Goal: Complete application form

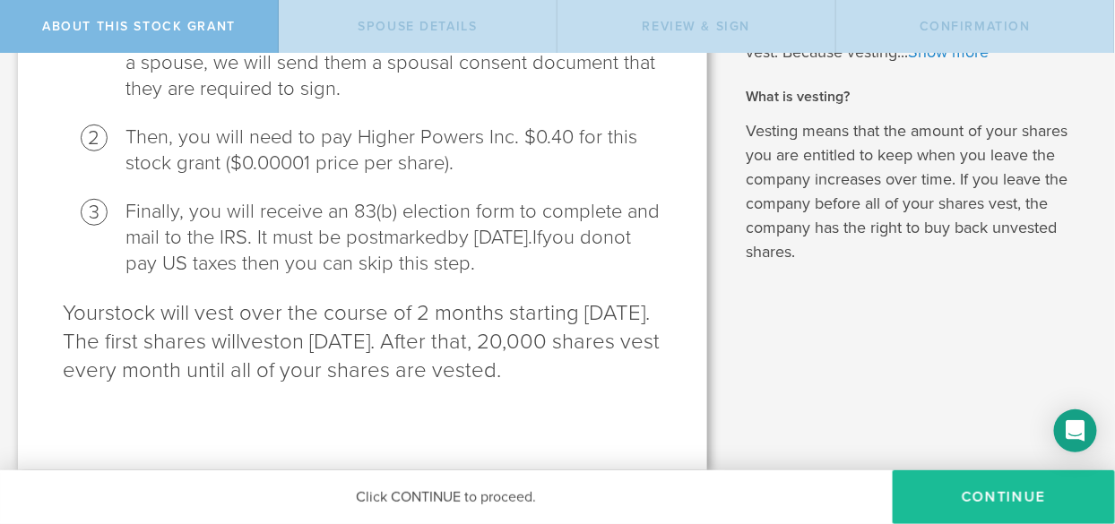
scroll to position [361, 0]
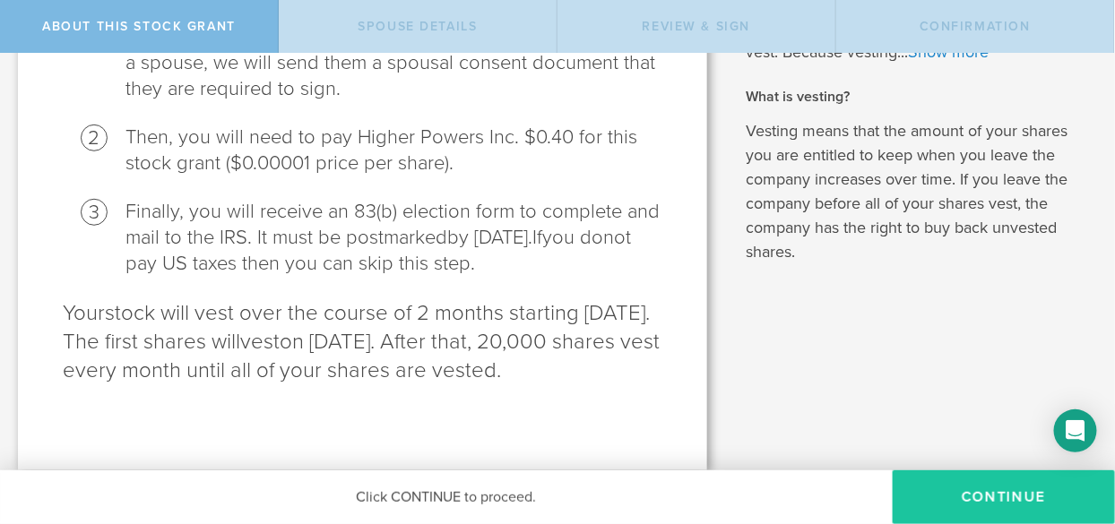
click at [990, 484] on button "CONTINUE" at bounding box center [1004, 498] width 222 height 54
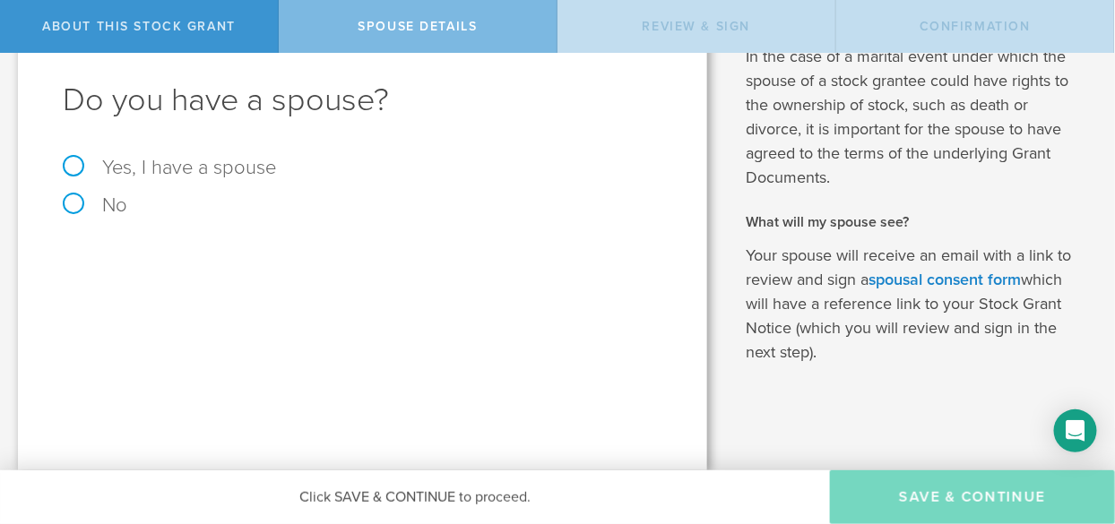
scroll to position [0, 0]
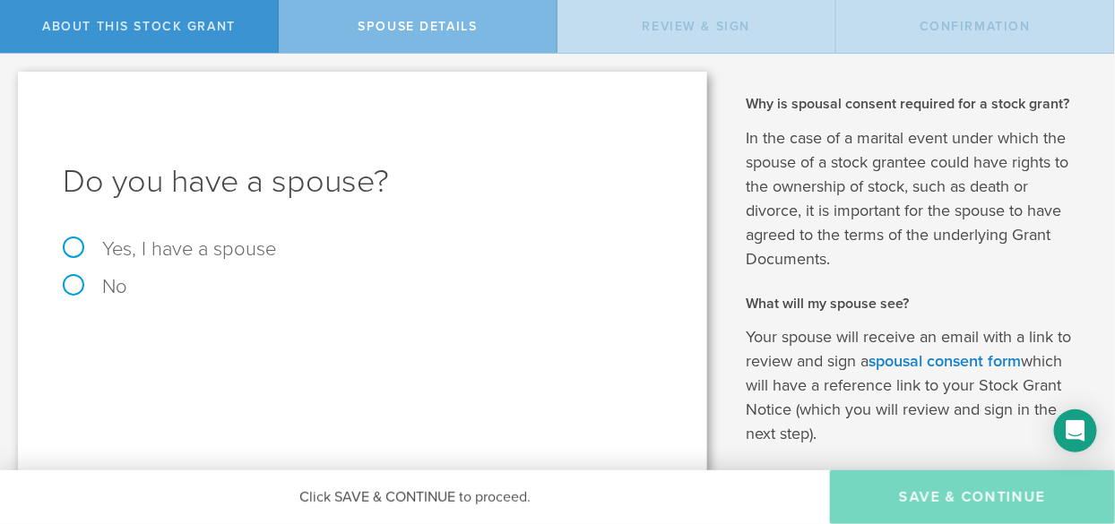
click at [80, 247] on label "Yes, I have a spouse" at bounding box center [363, 249] width 600 height 20
click at [12, 82] on input "Yes, I have a spouse" at bounding box center [6, 68] width 12 height 29
radio input "true"
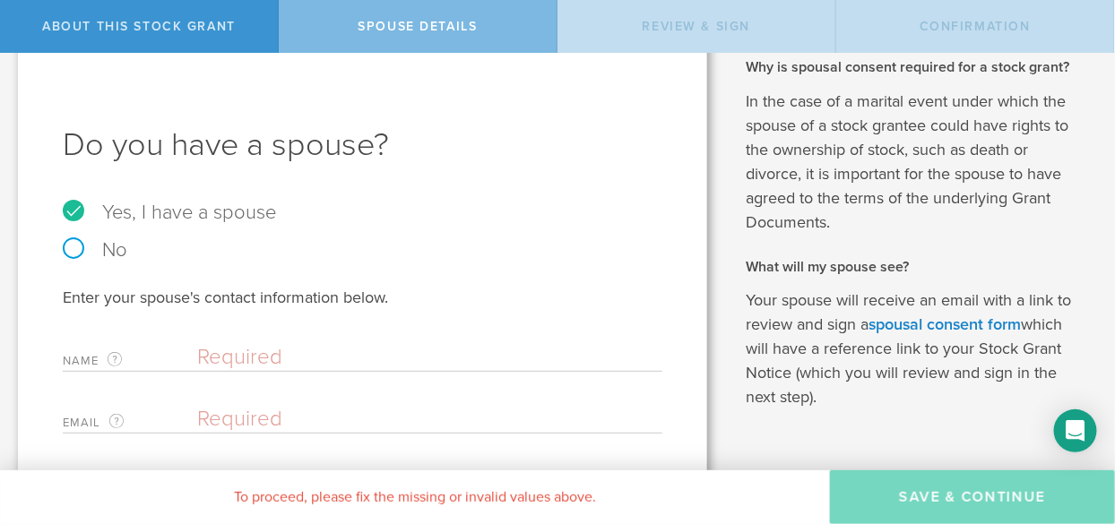
scroll to position [91, 0]
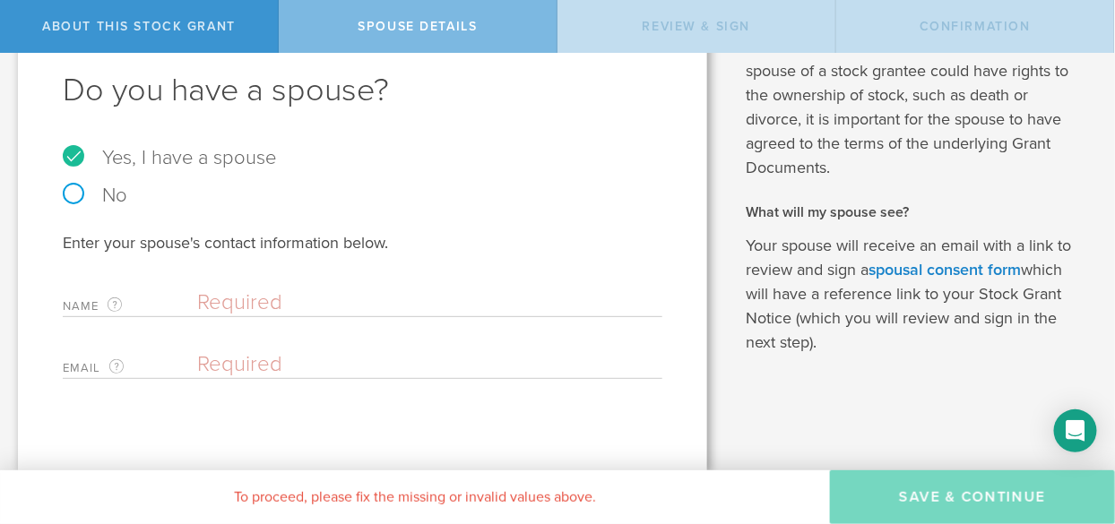
click at [198, 291] on input "text" at bounding box center [425, 303] width 456 height 27
type input "[PERSON_NAME]"
click at [217, 354] on input "email" at bounding box center [425, 364] width 456 height 27
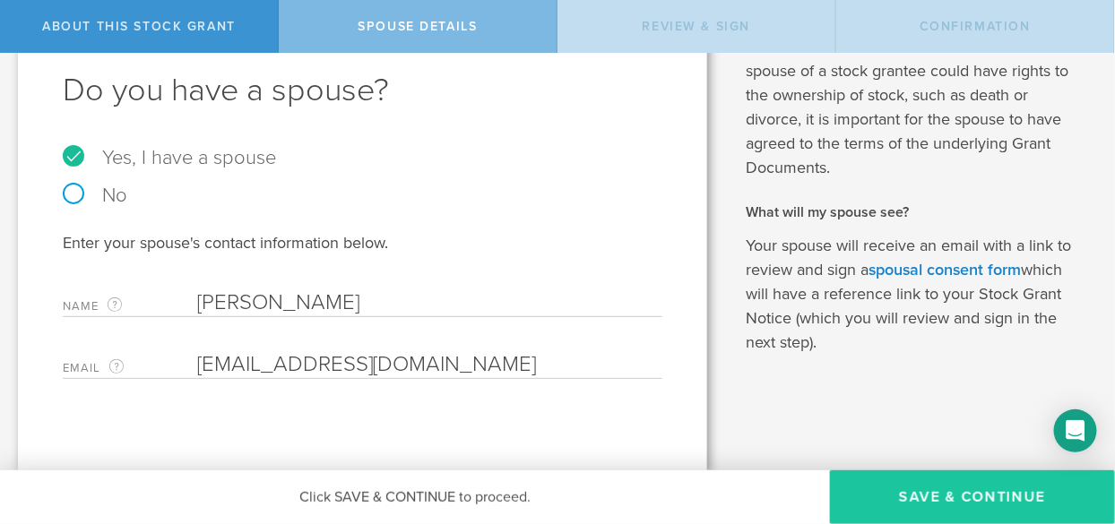
type input "[EMAIL_ADDRESS][DOMAIN_NAME]"
click at [964, 494] on button "Save & Continue" at bounding box center [972, 498] width 285 height 54
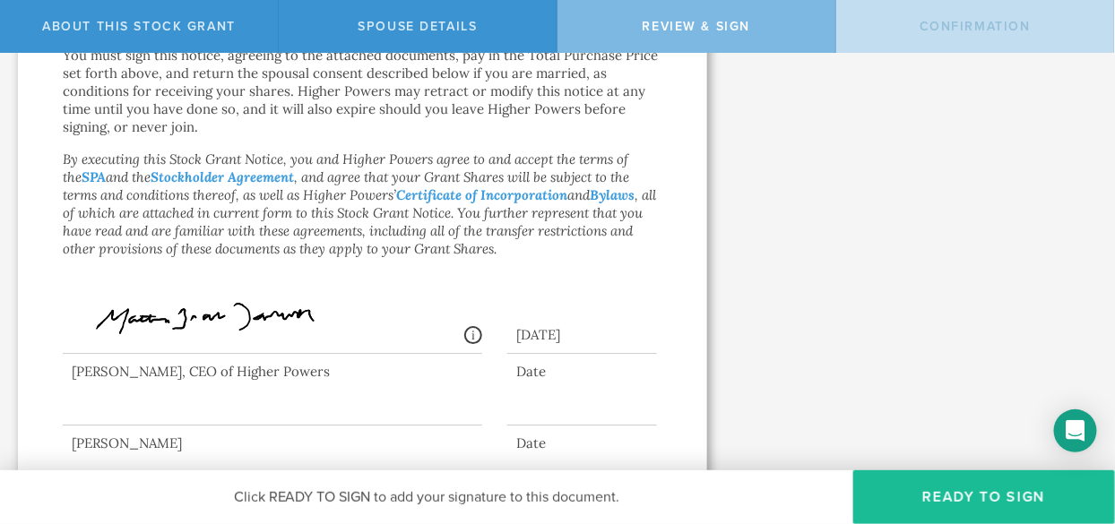
scroll to position [1582, 0]
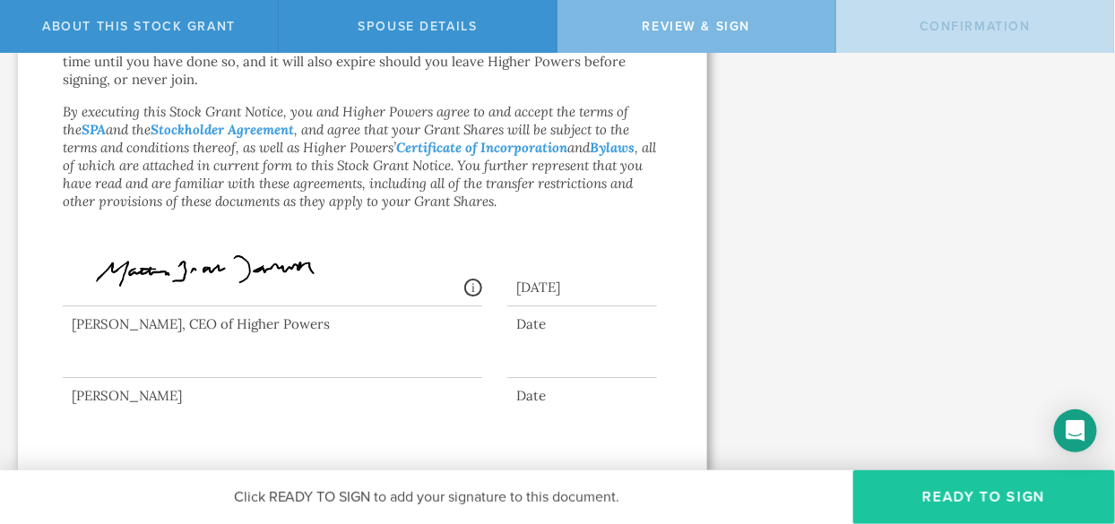
click at [886, 490] on button "Ready to Sign" at bounding box center [984, 498] width 262 height 54
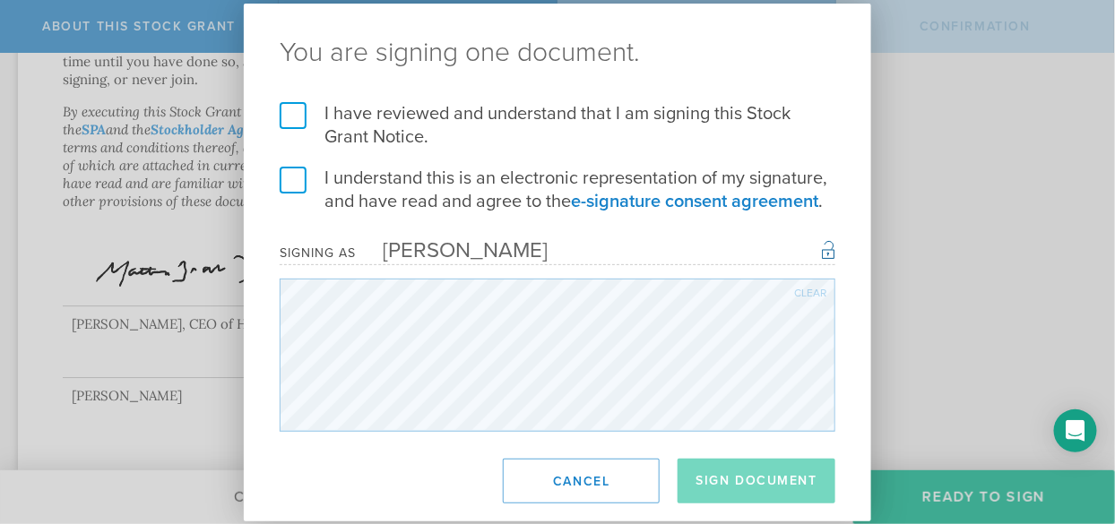
click at [292, 107] on label "I have reviewed and understand that I am signing this Stock Grant Notice." at bounding box center [558, 125] width 556 height 47
click at [0, 0] on input "I have reviewed and understand that I am signing this Stock Grant Notice." at bounding box center [0, 0] width 0 height 0
click at [286, 179] on label "I understand this is an electronic representation of my signature, and have rea…" at bounding box center [558, 190] width 556 height 47
click at [0, 0] on input "I understand this is an electronic representation of my signature, and have rea…" at bounding box center [0, 0] width 0 height 0
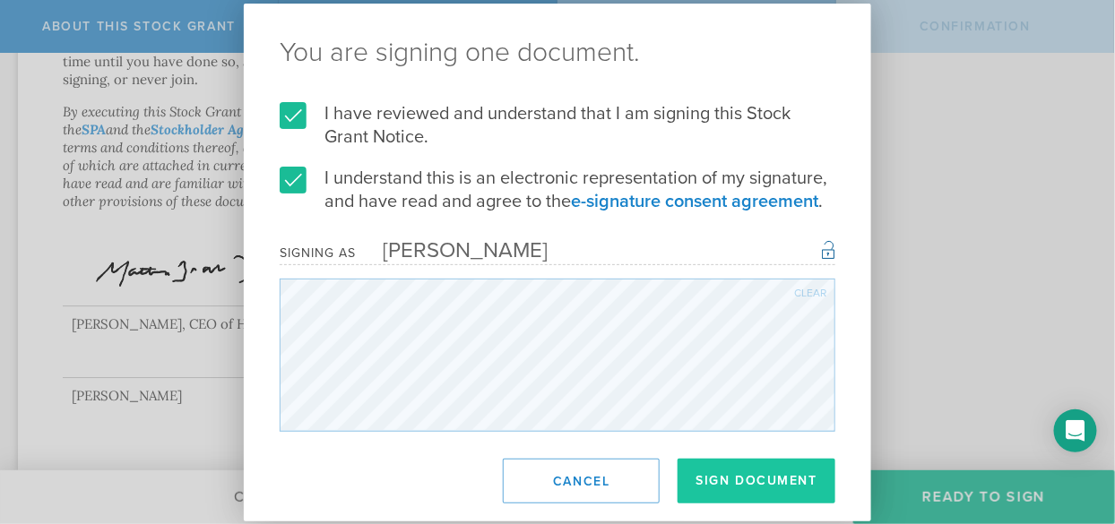
click at [745, 470] on button "Sign Document" at bounding box center [757, 481] width 158 height 45
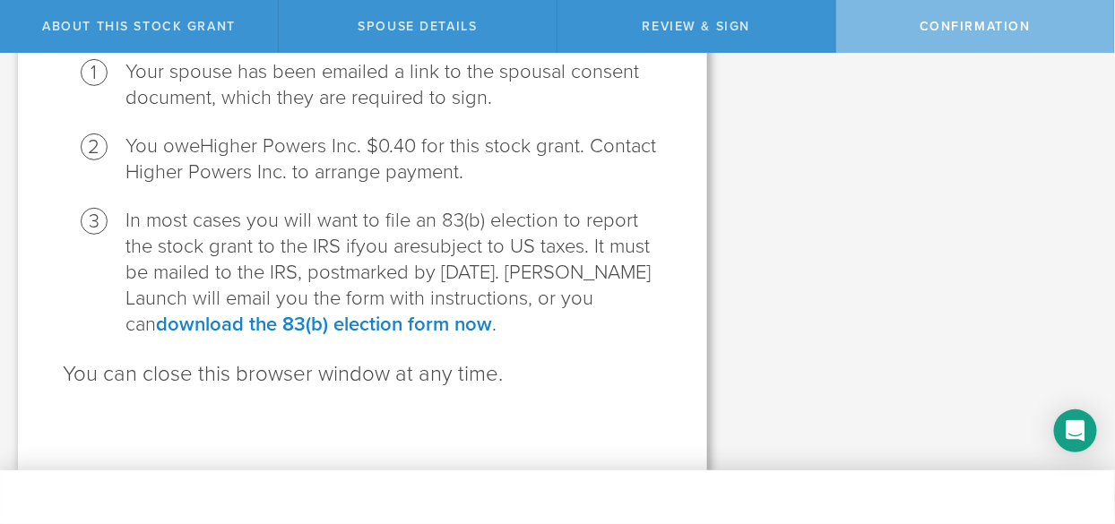
scroll to position [229, 0]
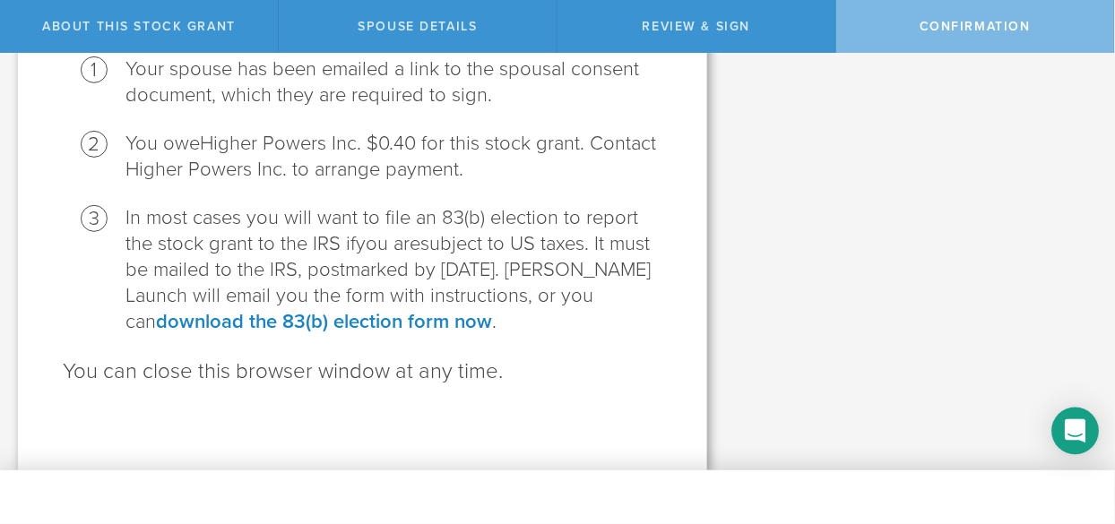
click at [1067, 415] on div "Open Intercom Messenger" at bounding box center [1076, 432] width 48 height 48
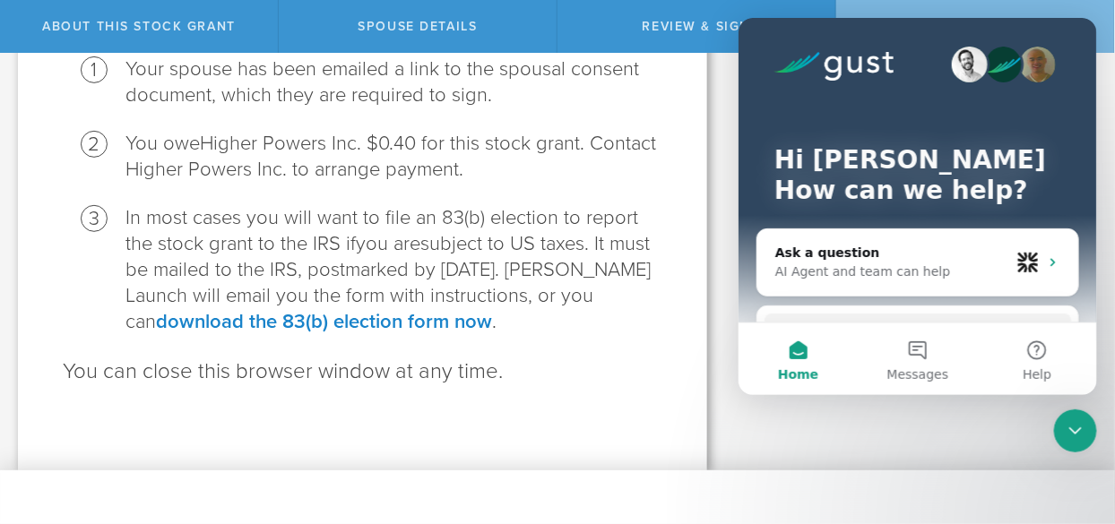
scroll to position [0, 0]
click at [950, 405] on div "Why and when do I have to pay for this stock grant? Following US tax laws and […" at bounding box center [920, 147] width 390 height 647
click at [728, 298] on div "Why and when do I have to pay for this stock grant? Following US tax laws and […" at bounding box center [920, 147] width 390 height 647
click at [698, 95] on div "You're almost done. Next Steps: Your spouse has been emailed a link to the spou…" at bounding box center [362, 156] width 689 height 629
click at [1114, 88] on div "Higher Powers Inc. is granting you 40,000 shares of stock Let’s walk you throug…" at bounding box center [557, 262] width 1115 height 417
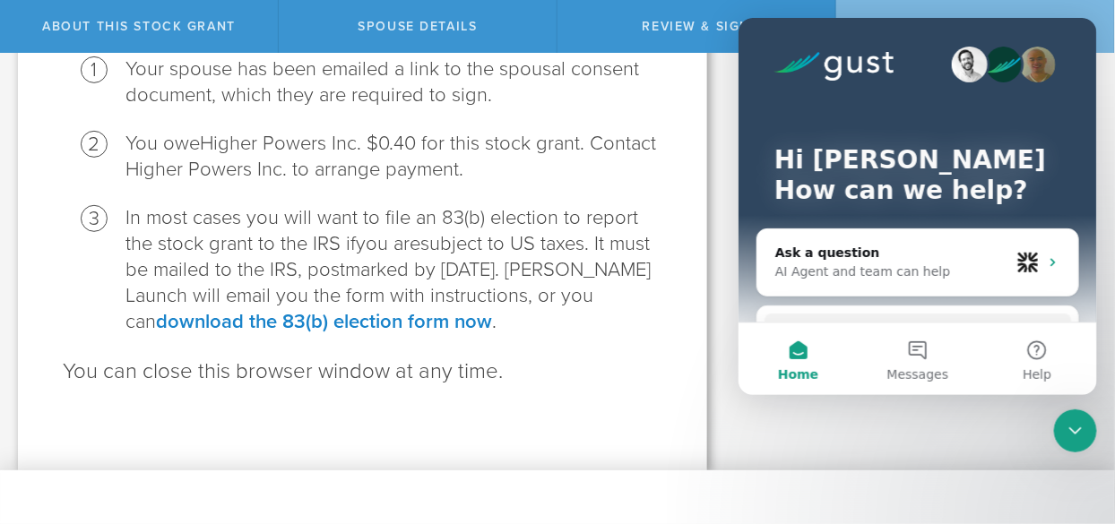
click at [679, 380] on div "You're almost done. Next Steps: Your spouse has been emailed a link to the spou…" at bounding box center [362, 156] width 689 height 629
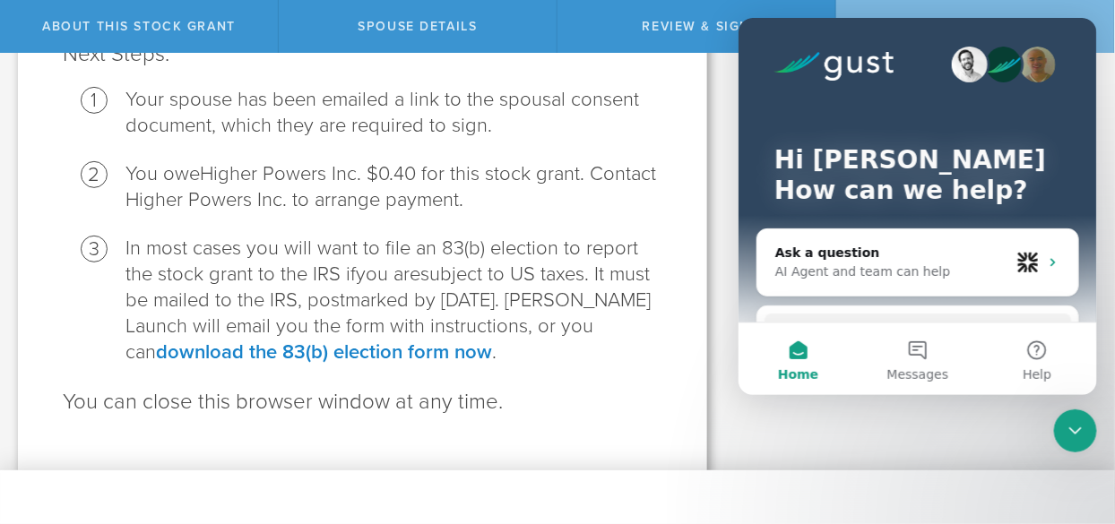
scroll to position [202, 0]
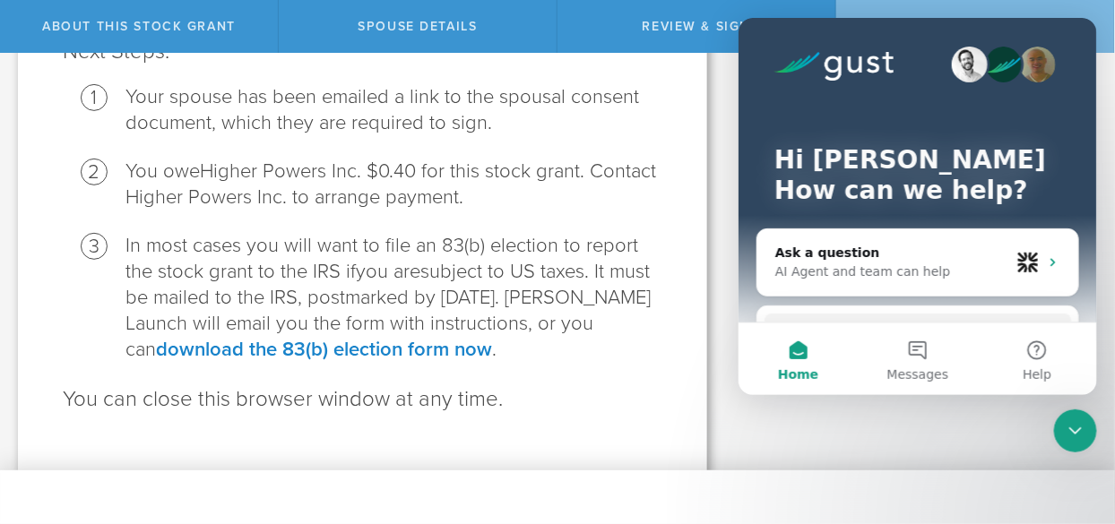
click at [1070, 430] on icon "Close Intercom Messenger" at bounding box center [1075, 430] width 22 height 22
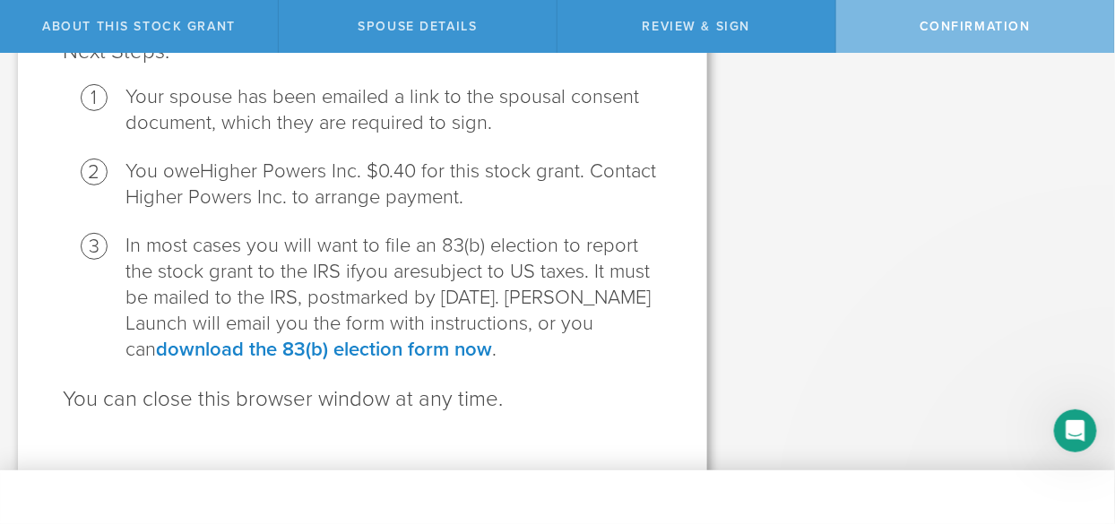
scroll to position [0, 0]
click at [923, 32] on span "Confirmation" at bounding box center [975, 26] width 111 height 15
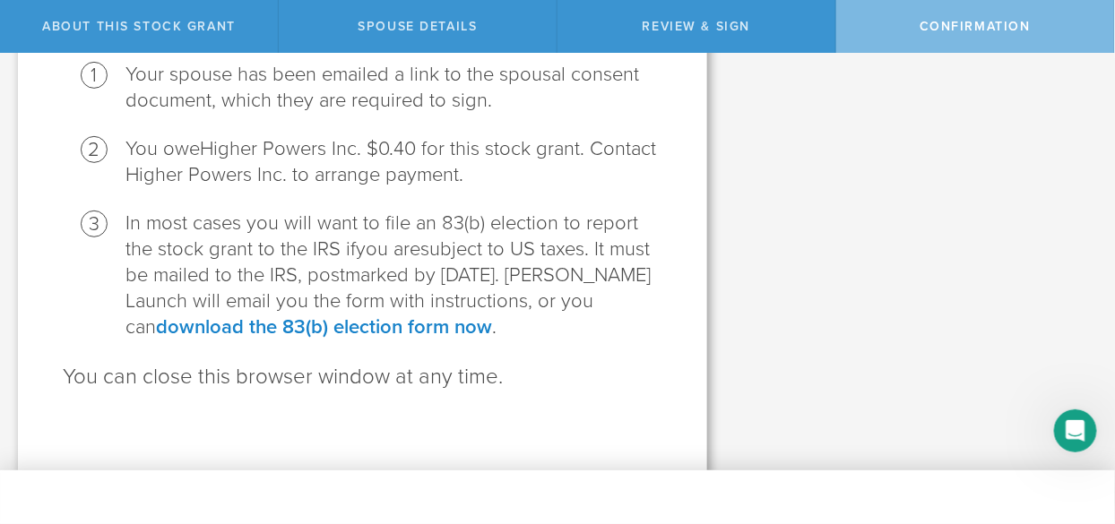
scroll to position [229, 0]
